Goal: Task Accomplishment & Management: Complete application form

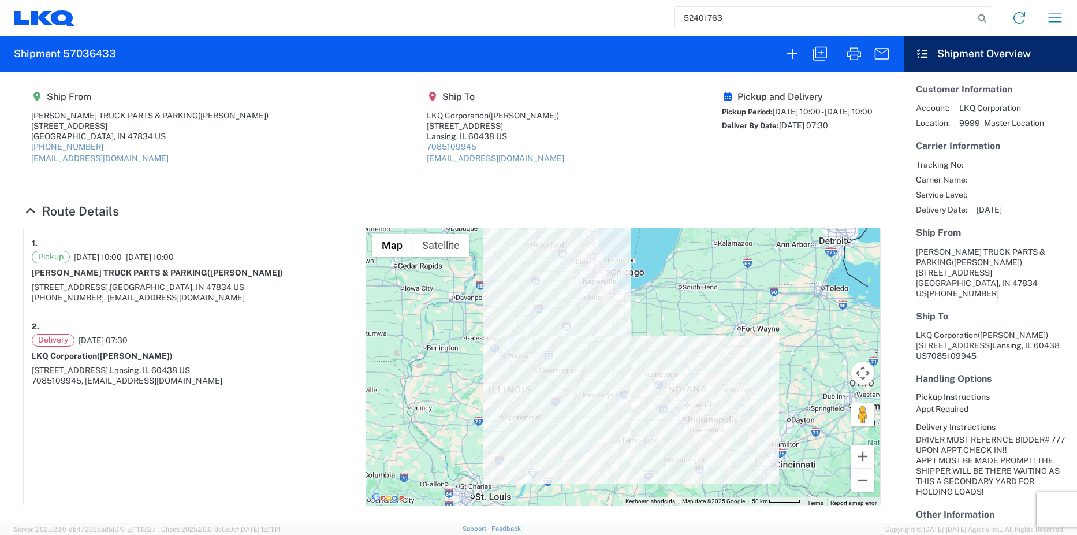
type input "52401763"
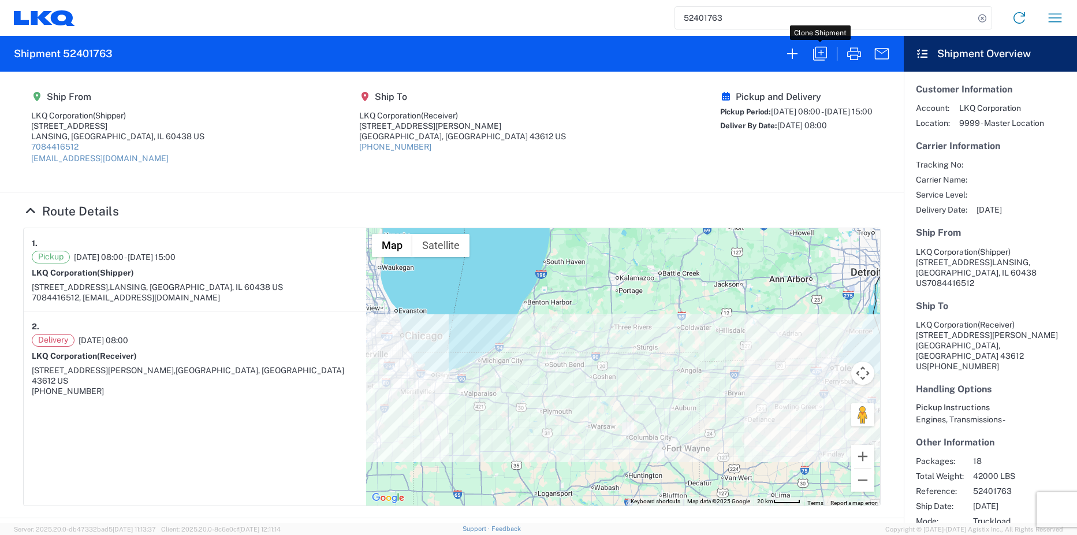
click at [823, 50] on icon "button" at bounding box center [820, 53] width 18 height 18
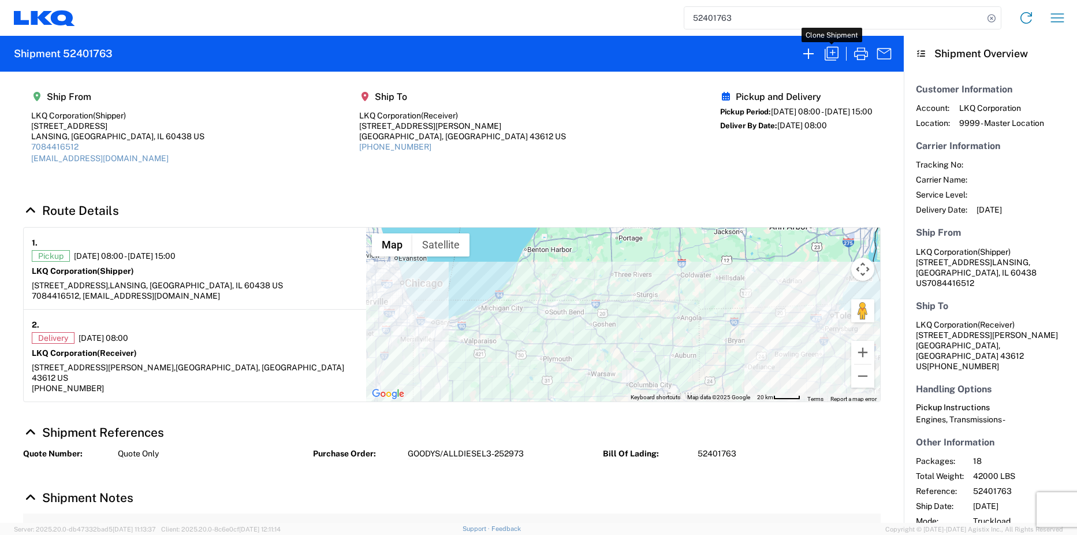
select select "FULL"
select select "US"
select select "LBS"
select select "IN"
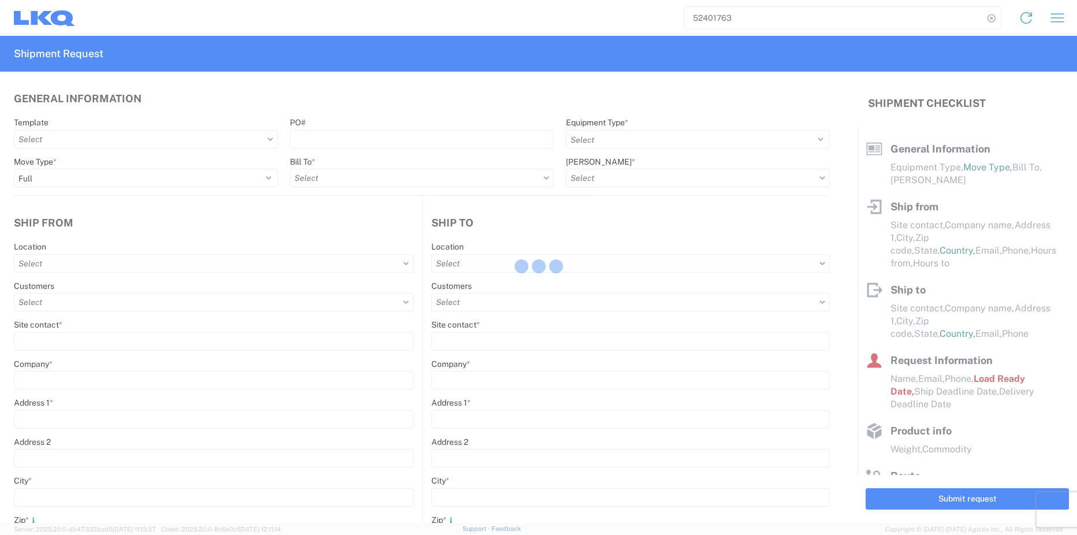
select select "STDV"
type input "Shipper"
type input "LKQ Corporation"
type input "[STREET_ADDRESS]"
type input "Suite 1"
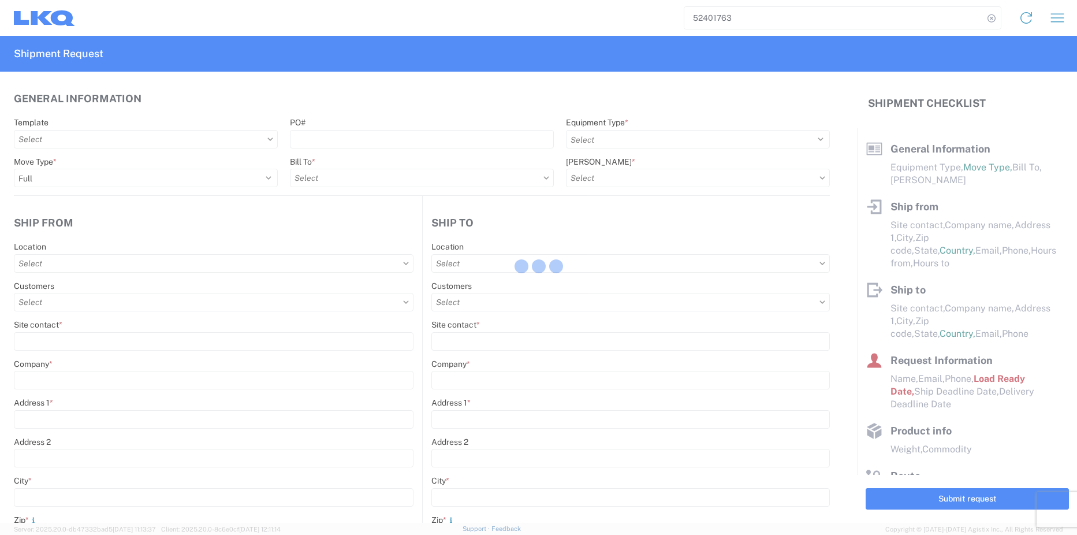
type input "LANSING, [GEOGRAPHIC_DATA]"
type input "60438"
type input "[EMAIL_ADDRESS][DOMAIN_NAME]"
type input "7084416512"
type input "08:00:00"
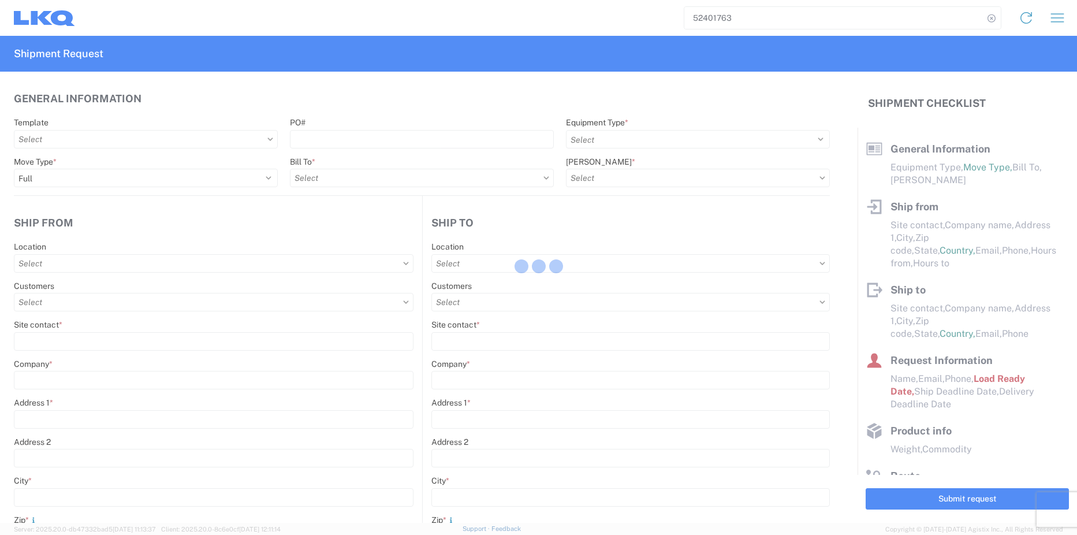
type input "15:00:00"
select select
type input "Receiver"
type input "LKQ Corporation"
type input "[STREET_ADDRESS][PERSON_NAME]"
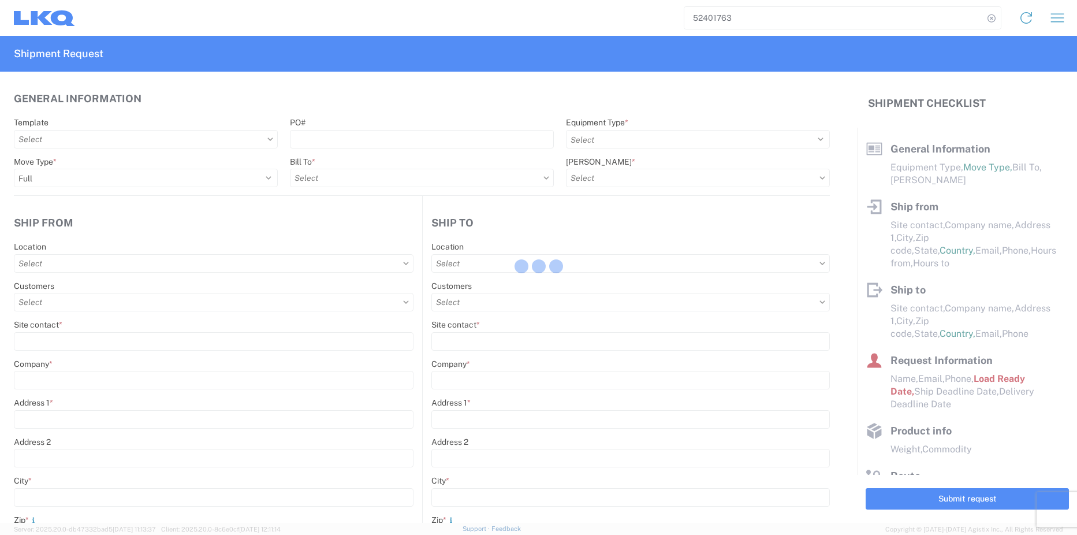
type input "[GEOGRAPHIC_DATA]"
type input "43612"
type input "[PHONE_NUMBER]"
type input "08:00:00"
type input "15:00:00"
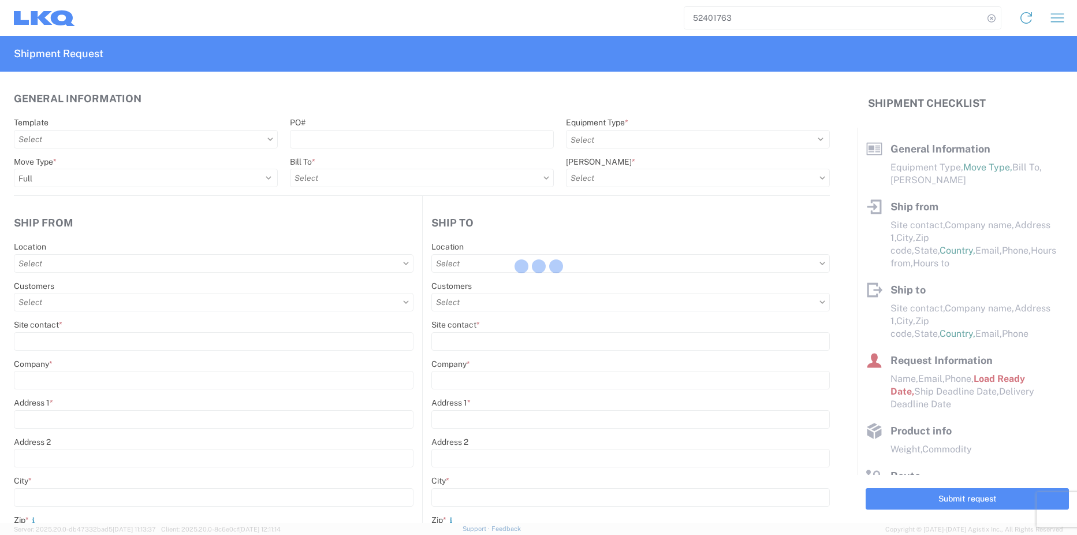
select select
type input "[PERSON_NAME]"
type input "[EMAIL_ADDRESS][DOMAIN_NAME]"
type input "17084416512"
type input "[DATE]"
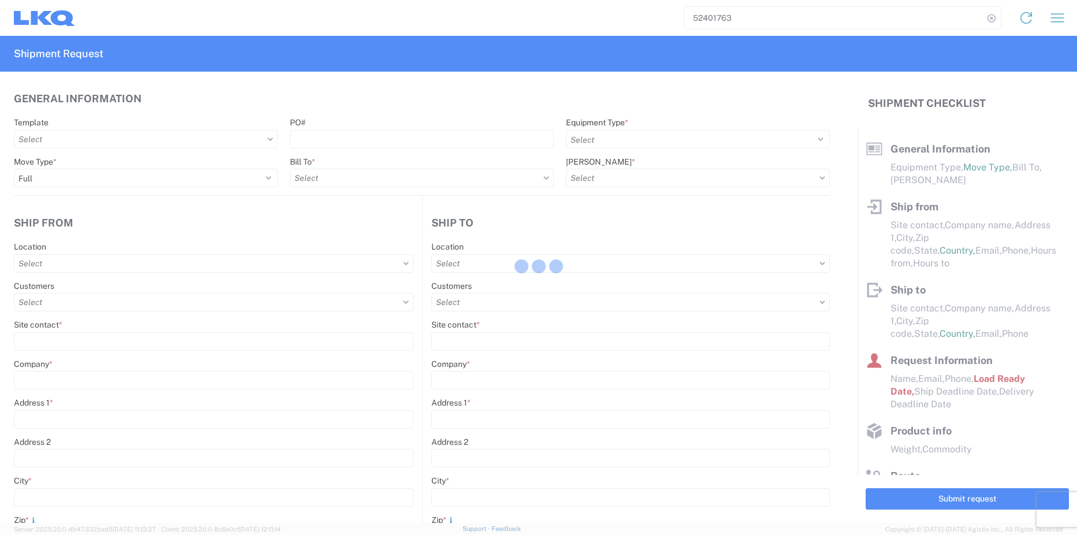
type input "[DATE]"
type textarea "PLEASE SEND TOP 3 BIDS TO [EMAIL_ADDRESS][DOMAIN_NAME] BEFORE BOOKING!"
type input "42000"
type input "Engines, Transmissions"
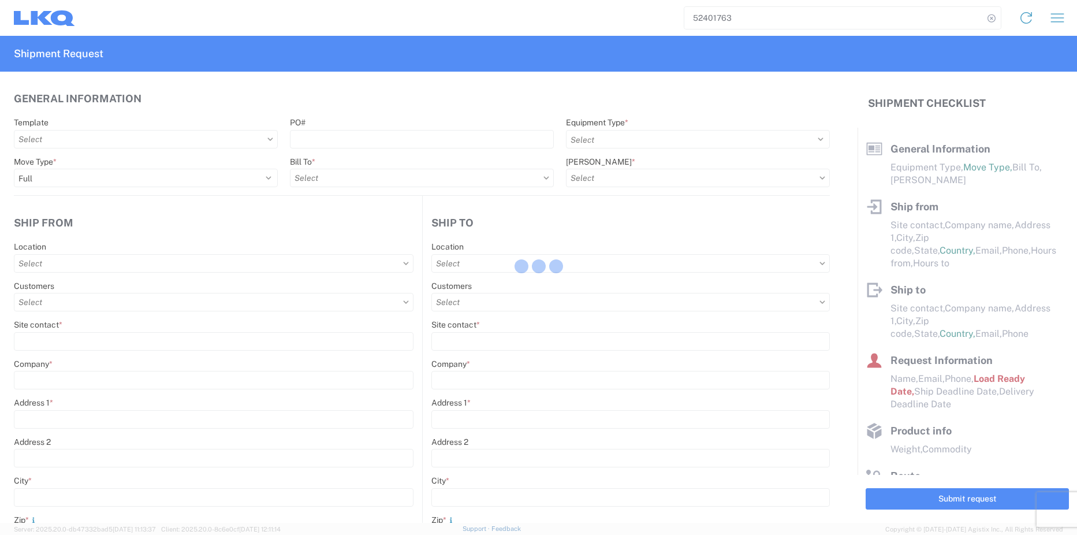
type input "18"
type input "1"
type input "4"
type input "0.67"
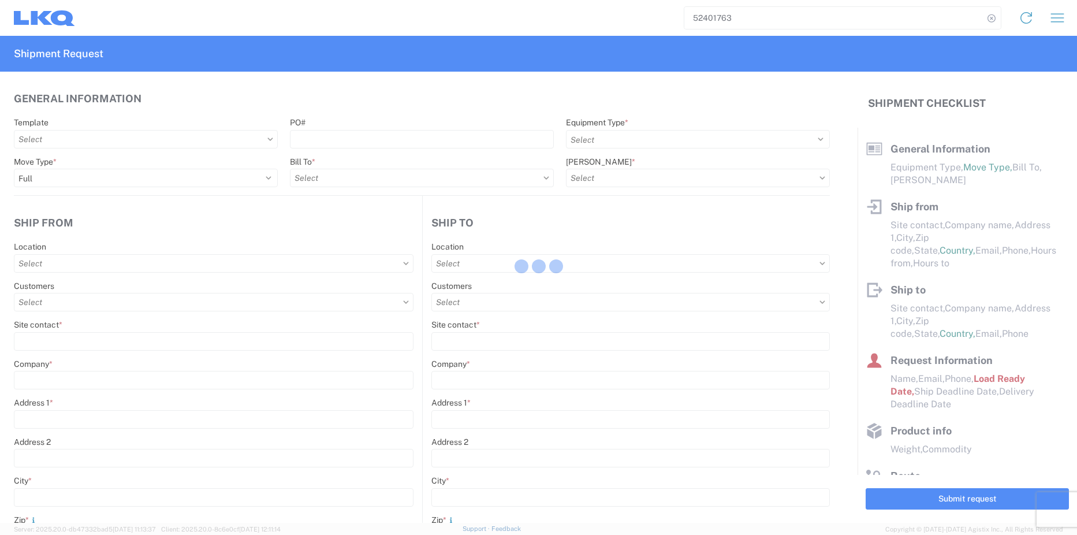
select select "FT"
select select
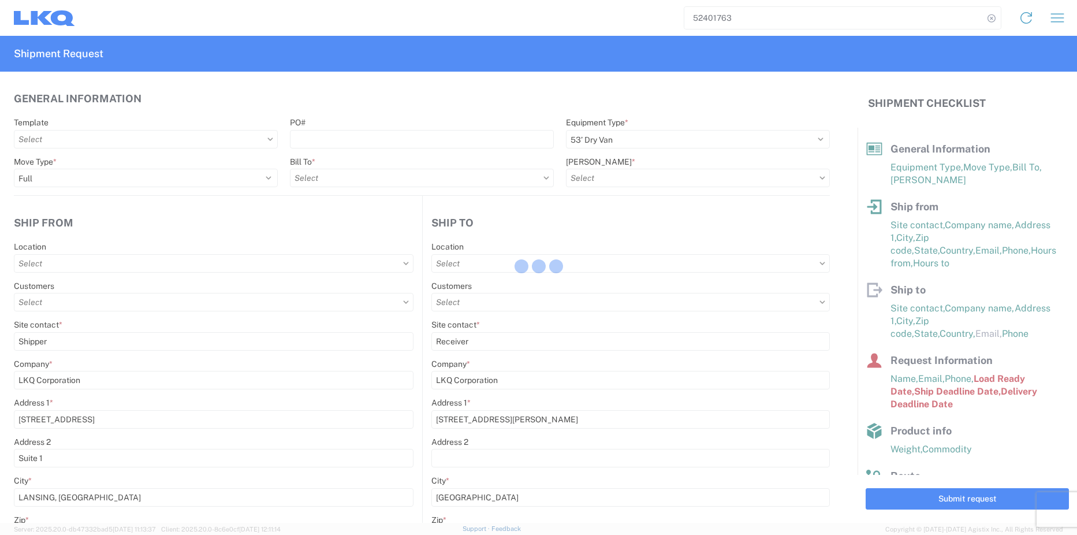
type input "1810 - LKQ Heavy Duty Truck Core"
type input "1811 - LKQ Goodys - [GEOGRAPHIC_DATA]"
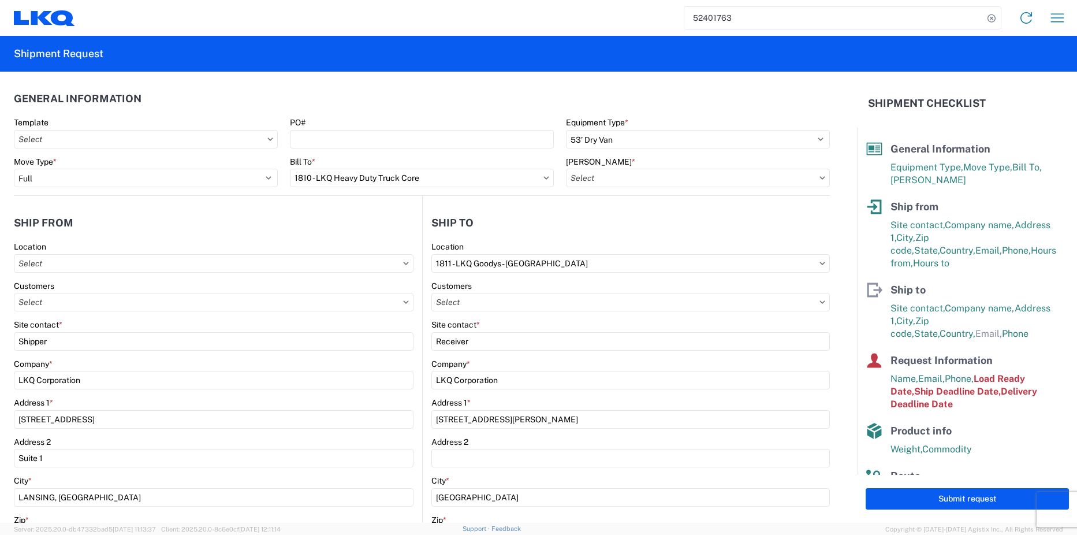
type input "1810-6300-66000-0000 - 1810 Freight Out"
type input "1810 - LKQ Heavy Duty Truck Core"
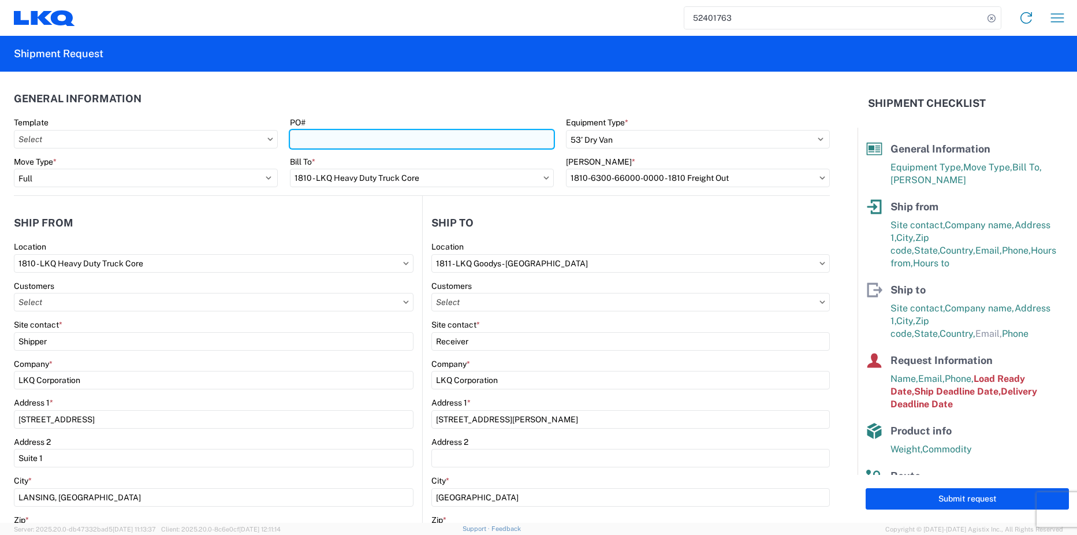
click at [328, 142] on input "PO#" at bounding box center [422, 139] width 264 height 18
click at [310, 143] on input "PO#" at bounding box center [422, 139] width 264 height 18
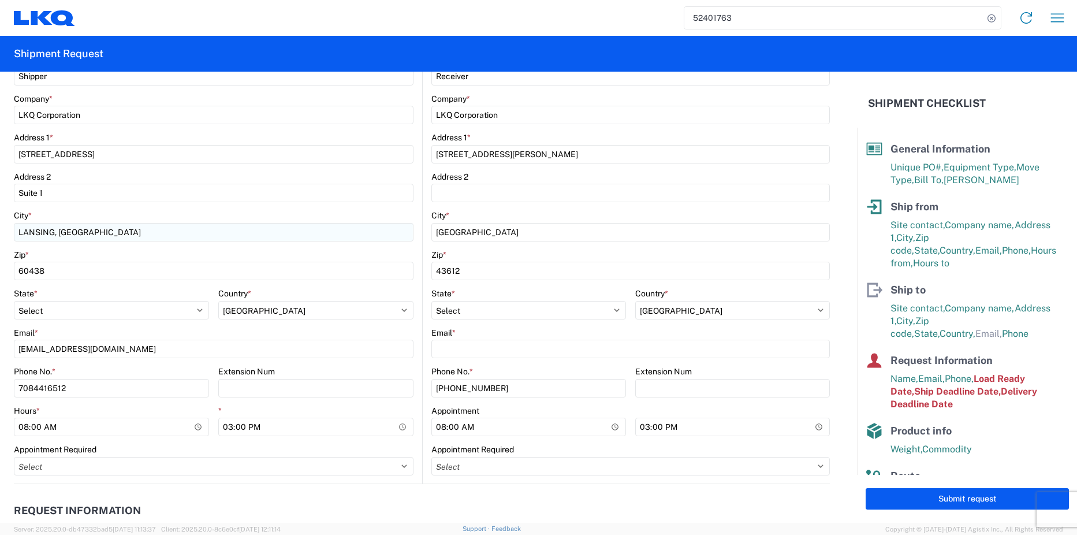
scroll to position [347, 0]
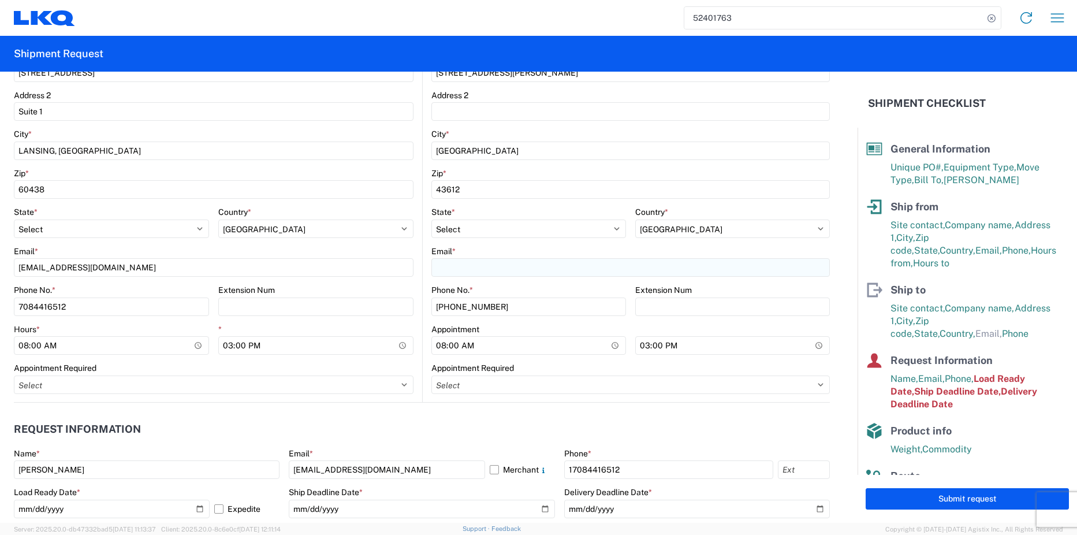
type input "INTRCMP TRFR#5-39353"
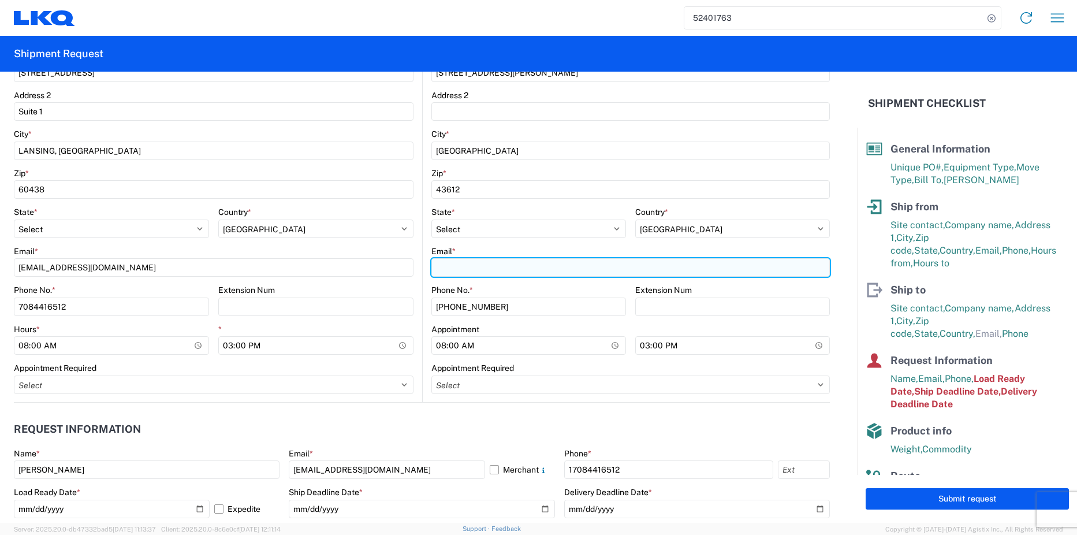
click at [468, 263] on input "Email *" at bounding box center [631, 267] width 399 height 18
type input "[EMAIL_ADDRESS][DOMAIN_NAME]"
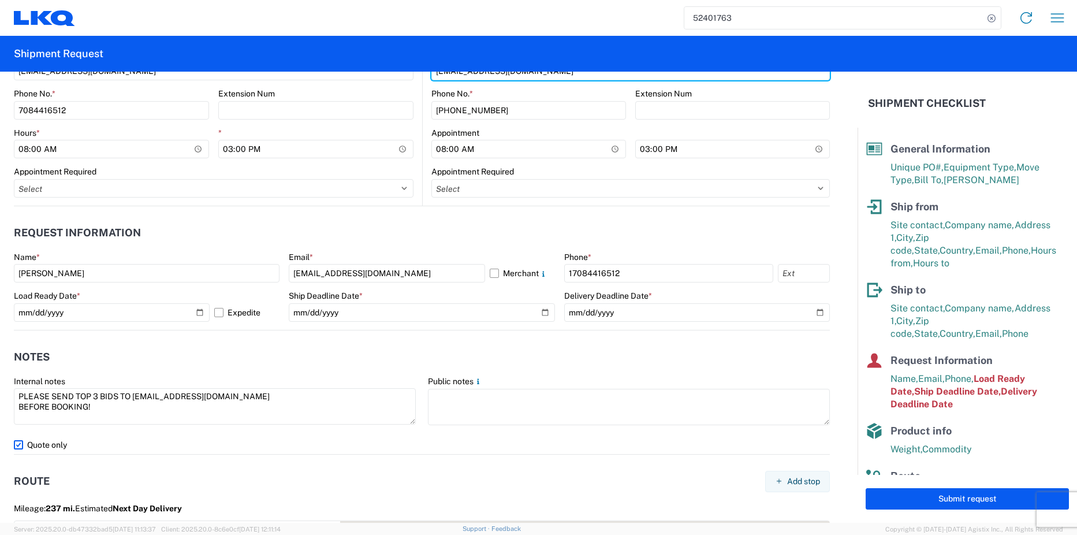
scroll to position [635, 0]
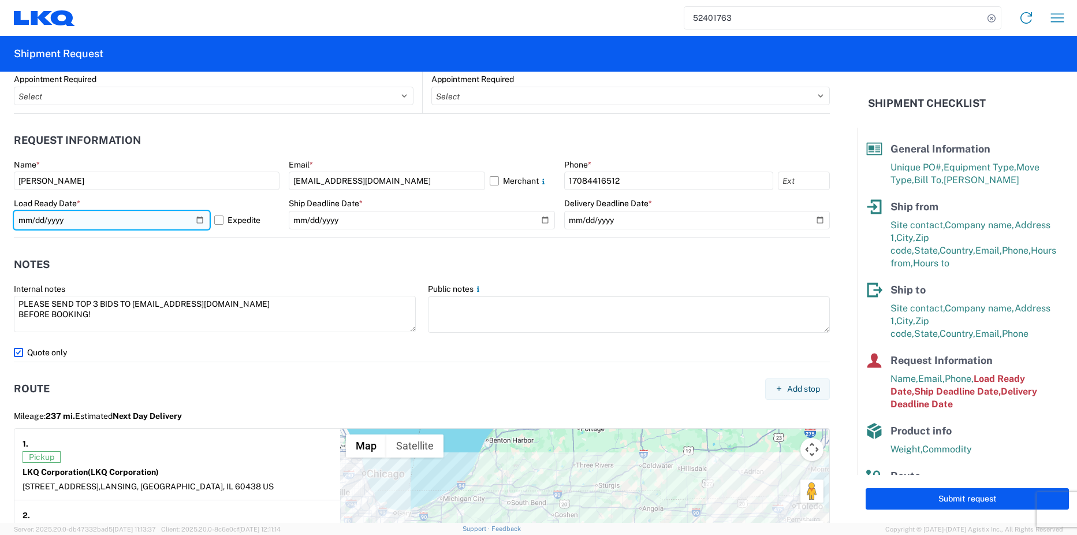
click at [198, 215] on input "[DATE]" at bounding box center [112, 220] width 196 height 18
type input "[DATE]"
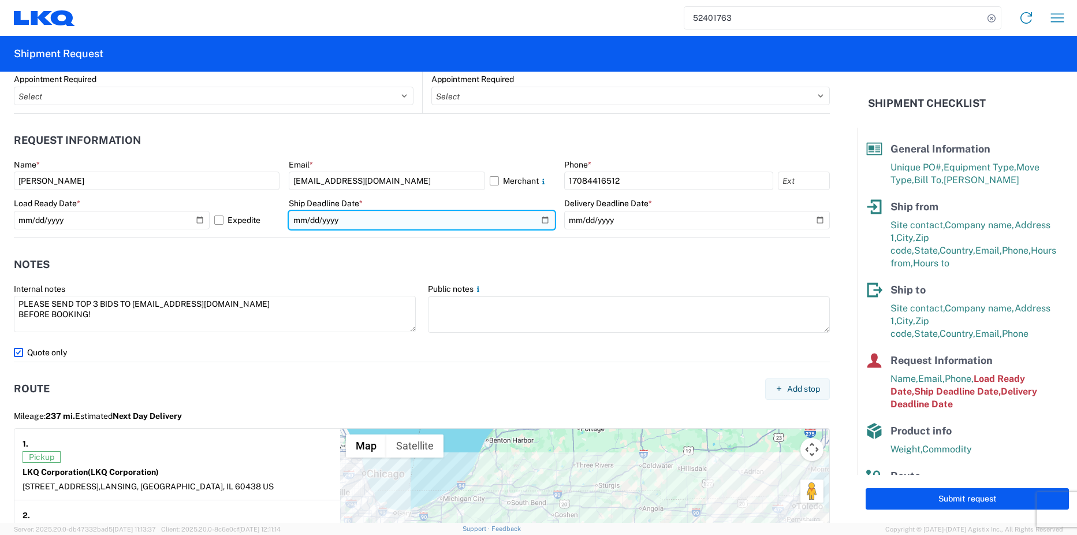
click at [545, 216] on input "[DATE]" at bounding box center [422, 220] width 266 height 18
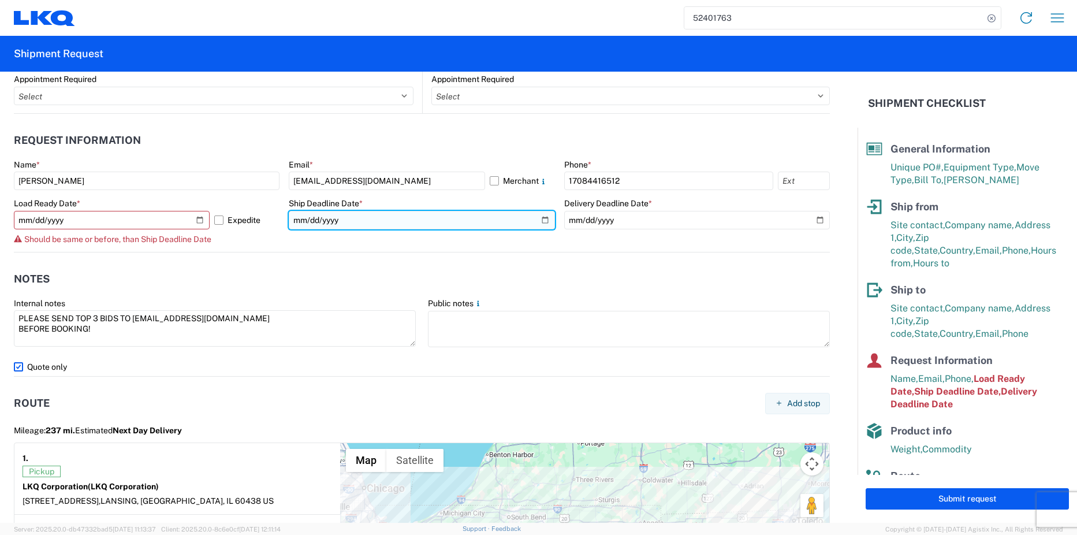
click at [540, 219] on input "[DATE]" at bounding box center [422, 220] width 266 height 18
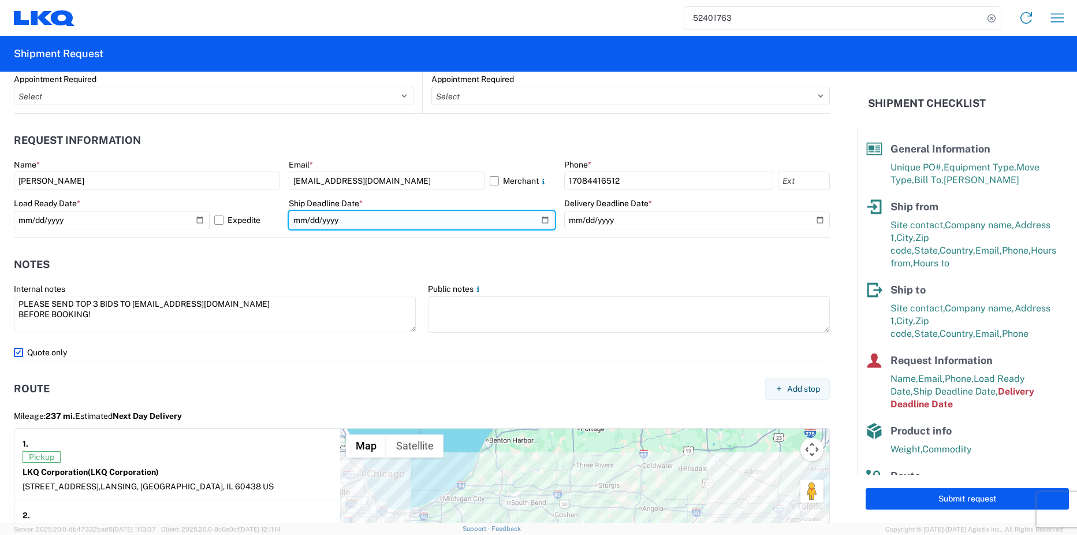
click at [541, 217] on input "[DATE]" at bounding box center [422, 220] width 266 height 18
type input "[DATE]"
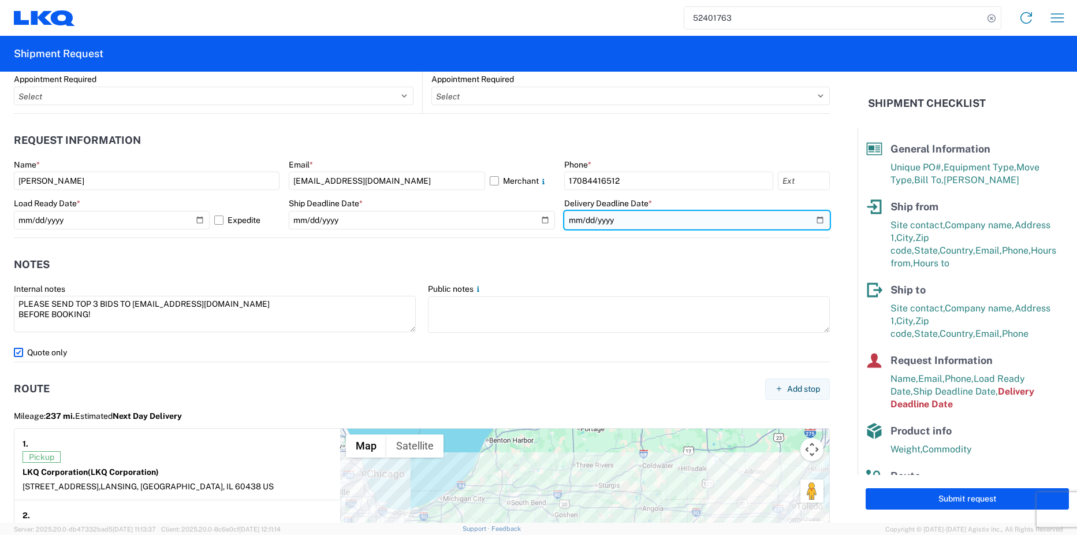
click at [813, 220] on input "[DATE]" at bounding box center [697, 220] width 266 height 18
type input "[DATE]"
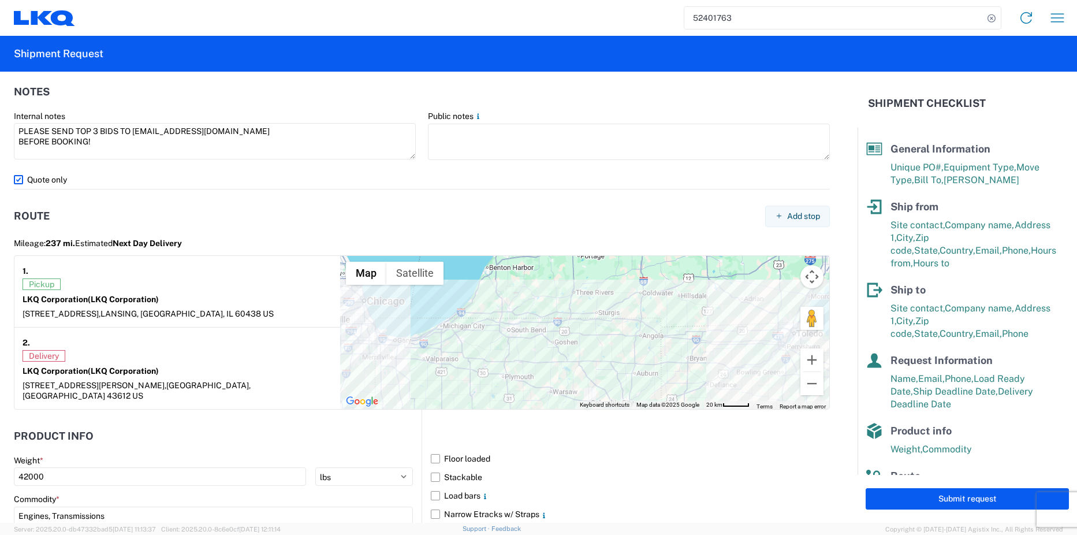
scroll to position [809, 0]
click at [16, 180] on label "Quote only" at bounding box center [422, 179] width 816 height 18
click at [0, 0] on input "Quote only" at bounding box center [0, 0] width 0 height 0
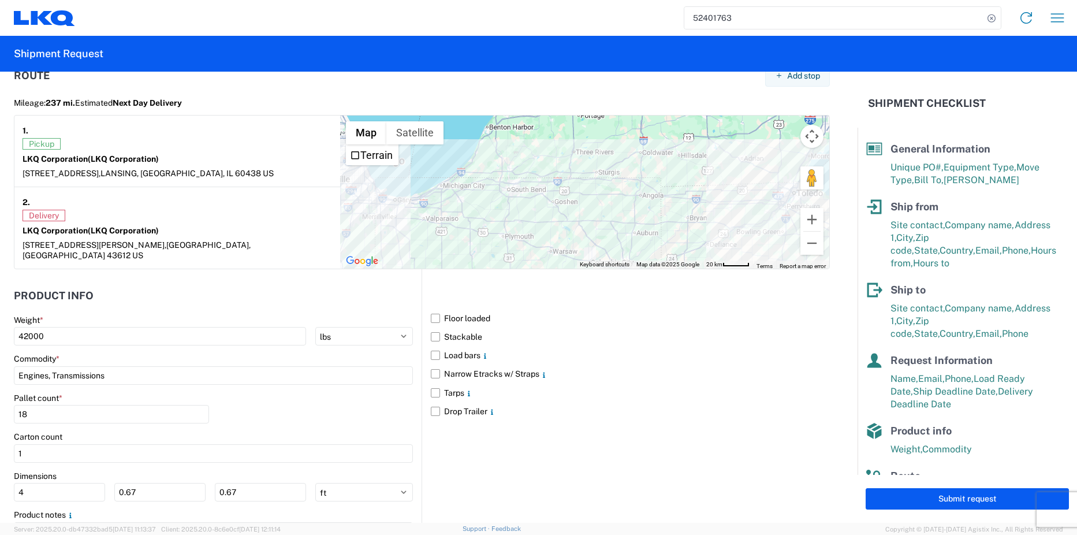
scroll to position [1003, 0]
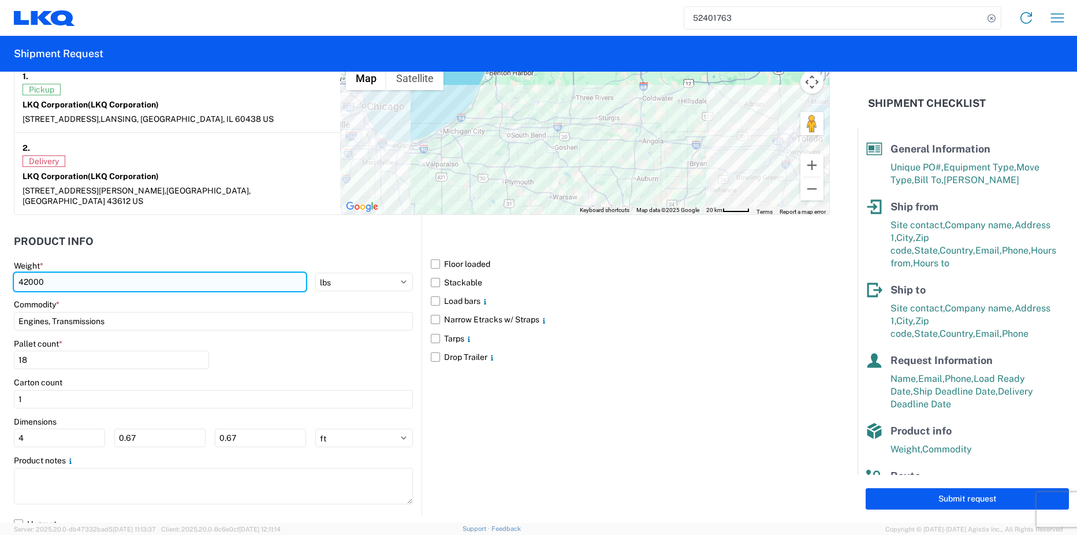
click at [28, 273] on input "42000" at bounding box center [160, 282] width 292 height 18
type input "44000"
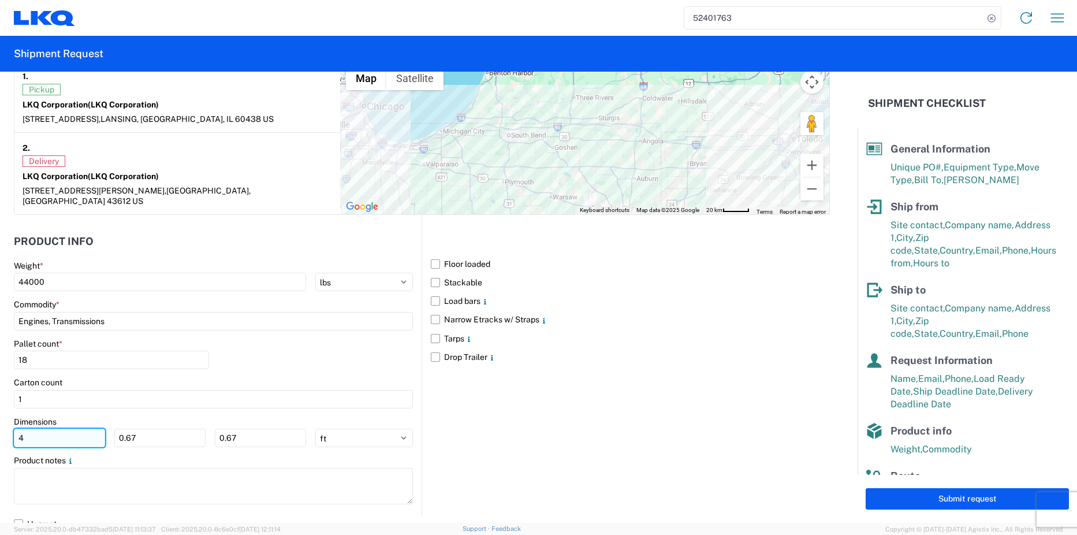
drag, startPoint x: 53, startPoint y: 429, endPoint x: 22, endPoint y: 427, distance: 30.6
click at [22, 429] on input "4" at bounding box center [59, 438] width 91 height 18
type input "48"
click at [351, 430] on select "ft in cm" at bounding box center [364, 438] width 98 height 18
select select "IN"
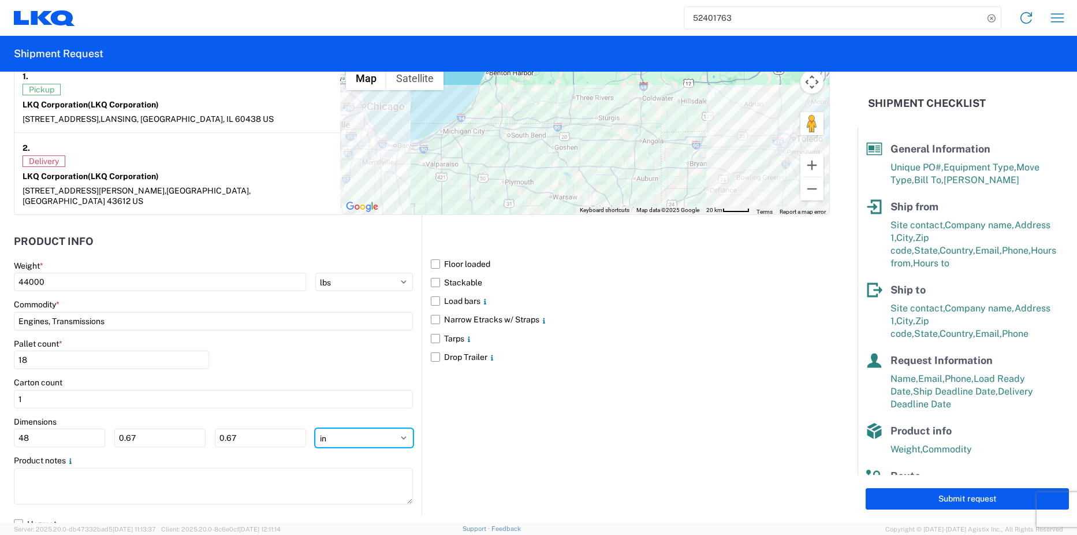
click at [315, 429] on select "ft in cm" at bounding box center [364, 438] width 98 height 18
type input "576"
type input "8.04"
drag, startPoint x: 59, startPoint y: 427, endPoint x: -29, endPoint y: 417, distance: 89.6
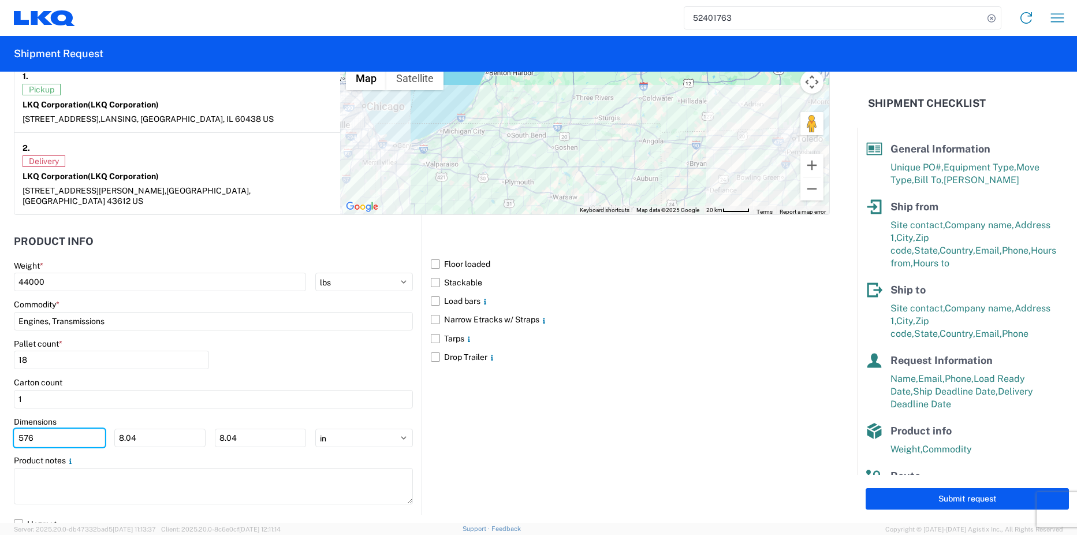
click at [0, 417] on html "52401763 Home Shipment request Shipment tracking Shipment Request General Infor…" at bounding box center [538, 267] width 1077 height 535
type input "48"
type input "40"
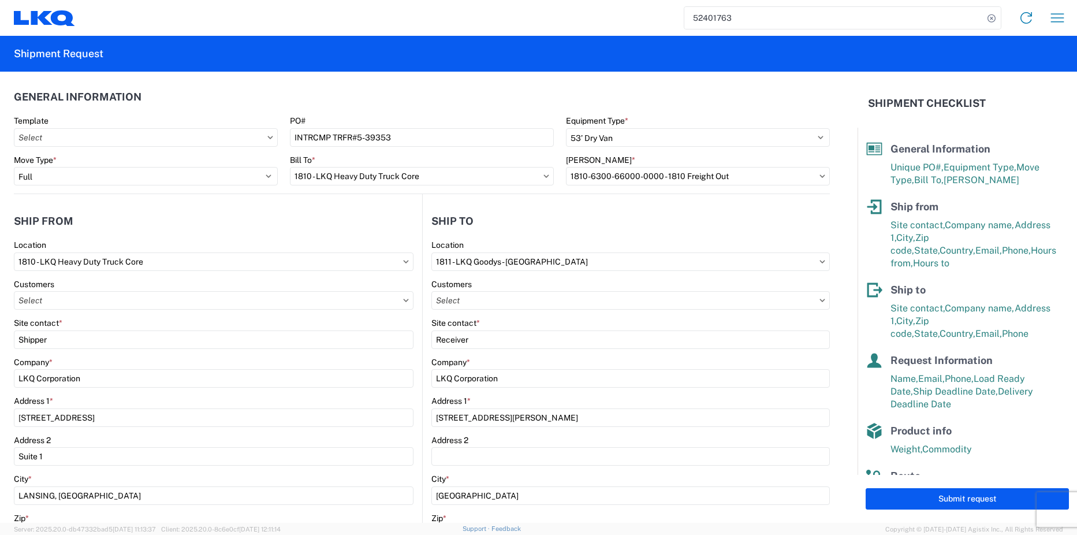
scroll to position [0, 0]
type input "48"
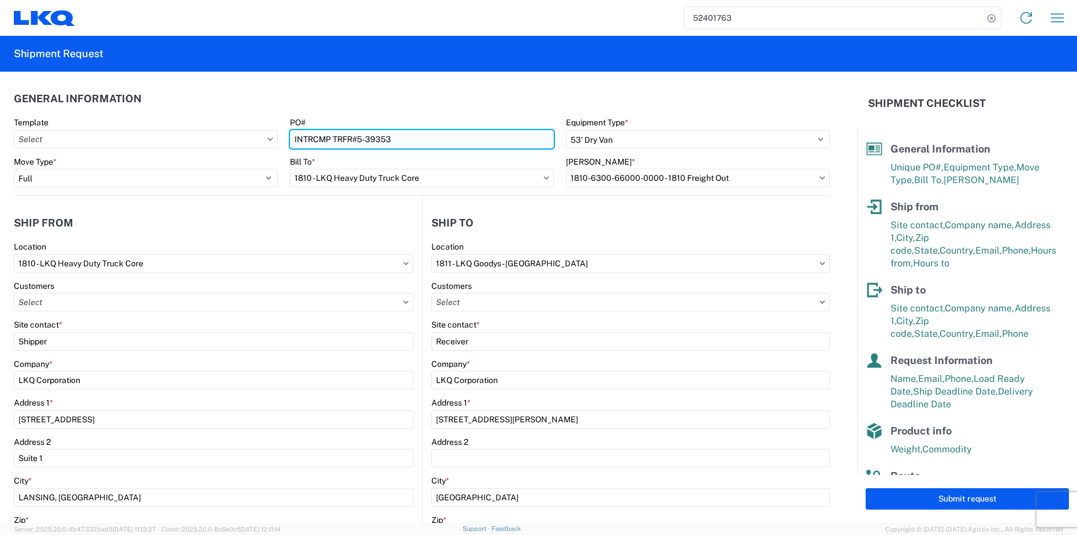
click at [400, 139] on input "INTRCMP TRFR#5-39353" at bounding box center [422, 139] width 264 height 18
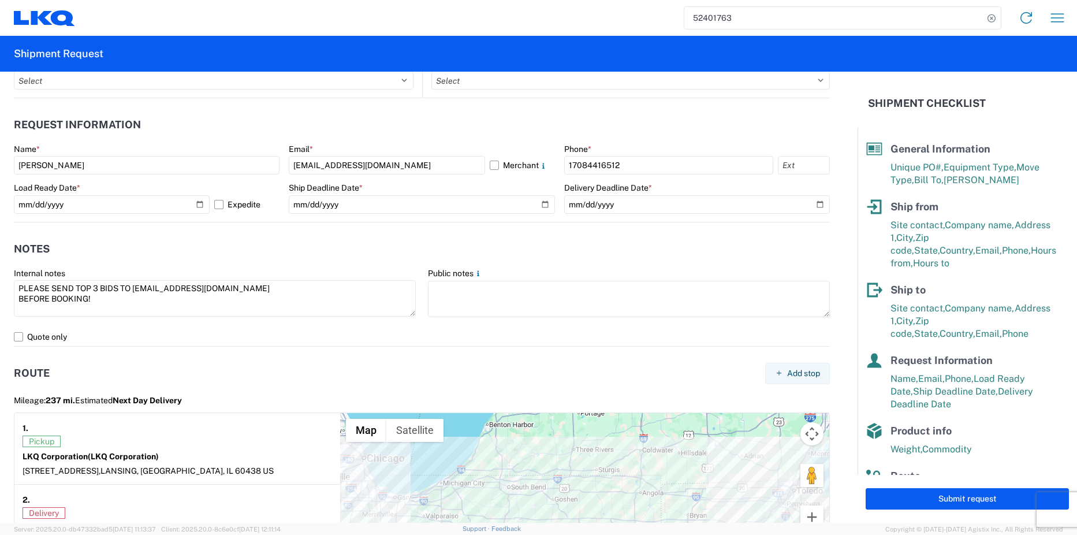
scroll to position [693, 0]
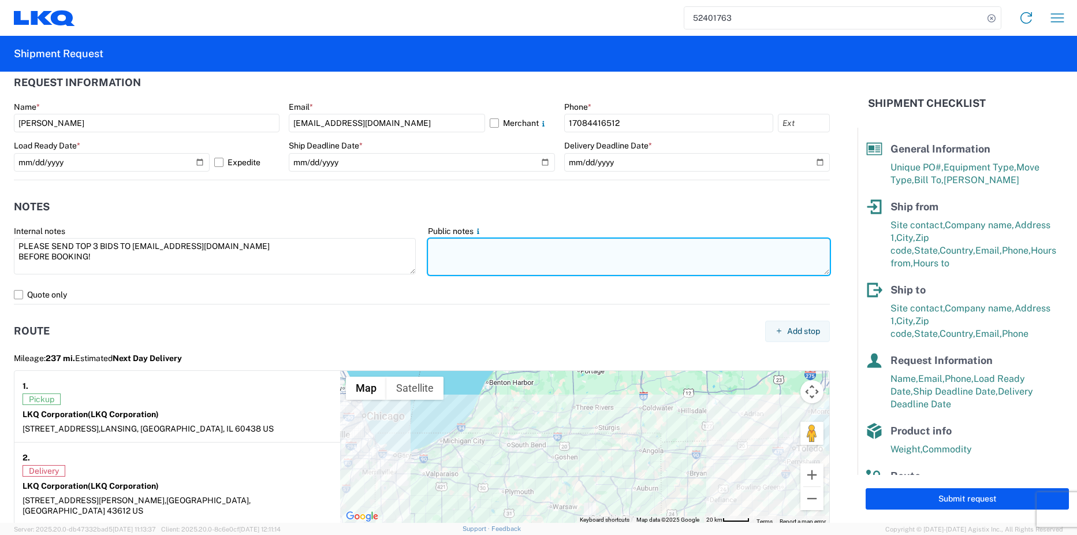
click at [444, 248] on textarea at bounding box center [629, 257] width 402 height 36
click at [540, 258] on textarea "INTRCMP TRFR#5-39353 PLUS AXLE HOUSINGS" at bounding box center [629, 257] width 402 height 36
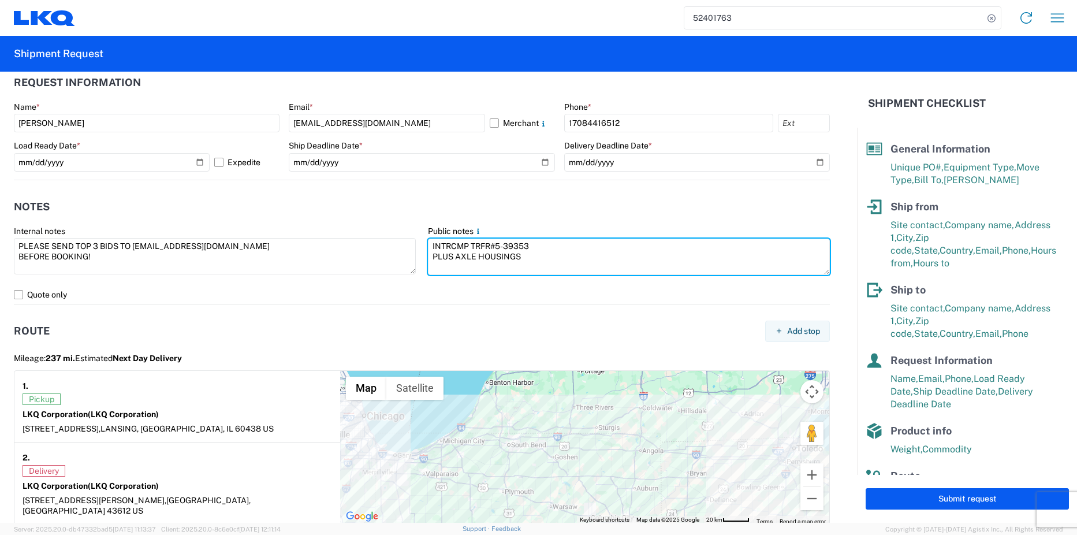
type textarea "INTRCMP TRFR#5-39353 PLUS AXLE HOUSINGS"
